Goal: Information Seeking & Learning: Learn about a topic

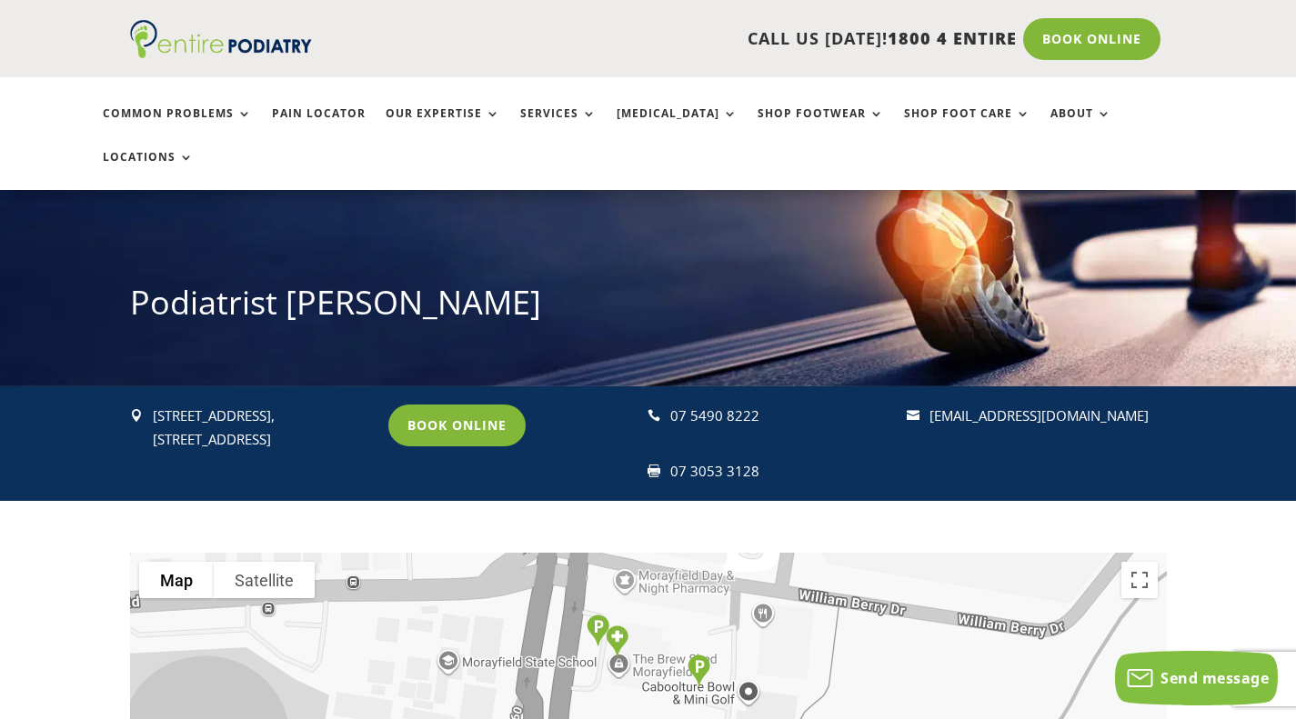
scroll to position [139, 0]
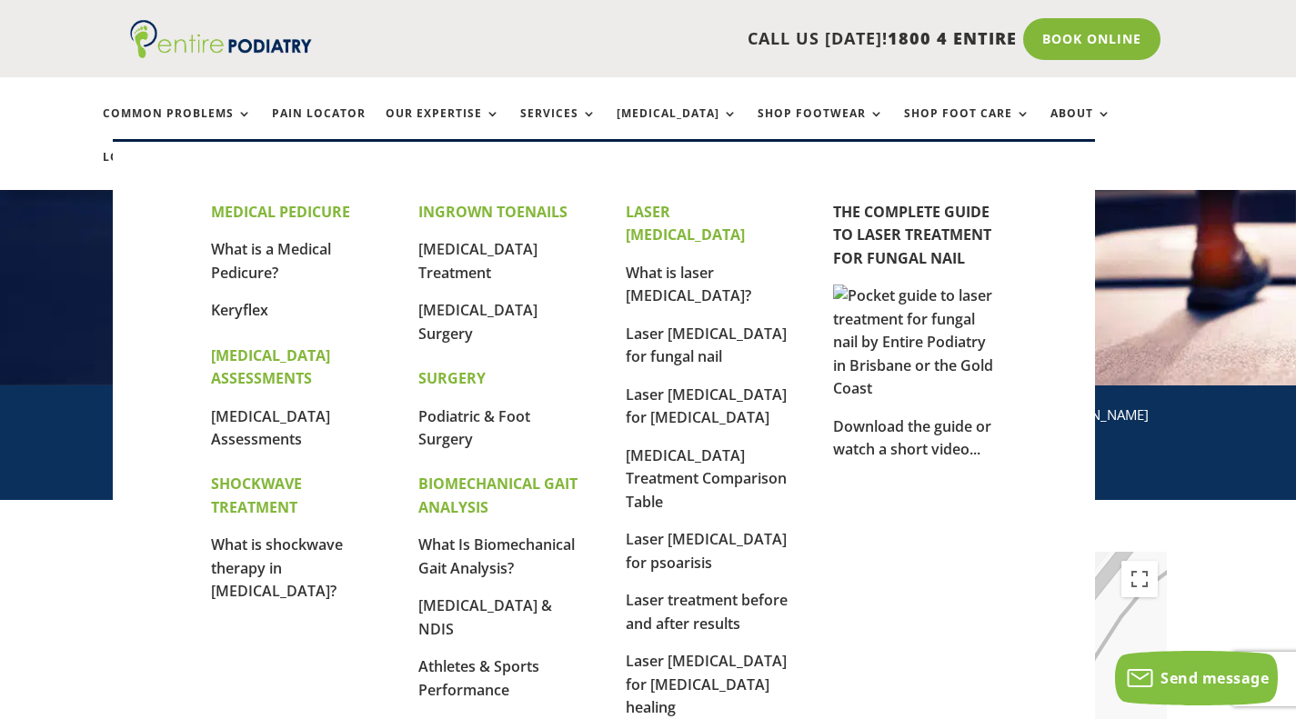
click at [288, 568] on link "What is shockwave therapy in [MEDICAL_DATA]?" at bounding box center [277, 568] width 132 height 66
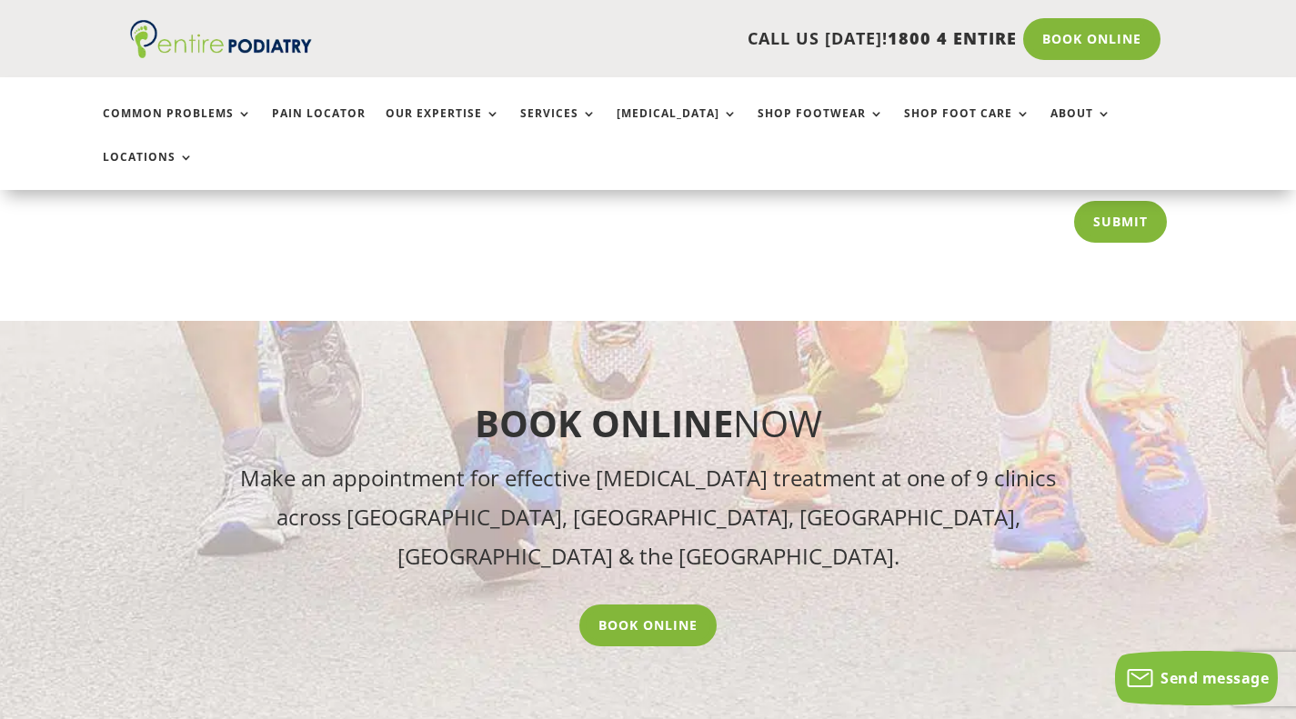
scroll to position [5283, 0]
